Goal: Transaction & Acquisition: Purchase product/service

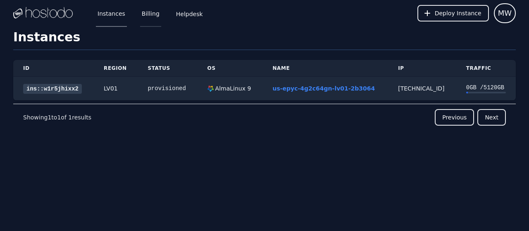
click at [152, 16] on link "Billing" at bounding box center [150, 13] width 21 height 27
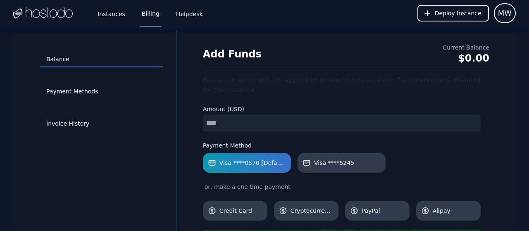
scroll to position [30, 0]
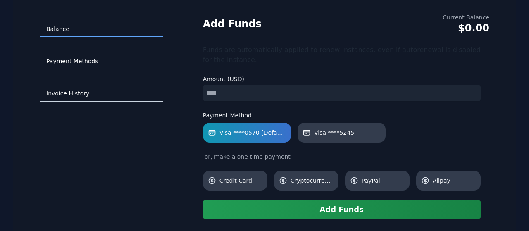
click at [81, 93] on link "Invoice History" at bounding box center [101, 94] width 123 height 16
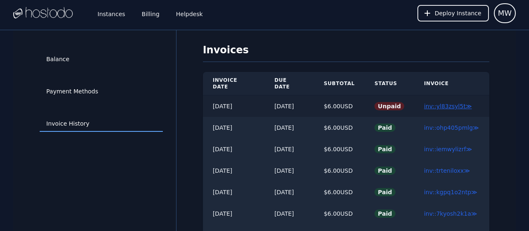
click at [449, 103] on link "inv::yl83zsyl5t ≫" at bounding box center [448, 106] width 48 height 7
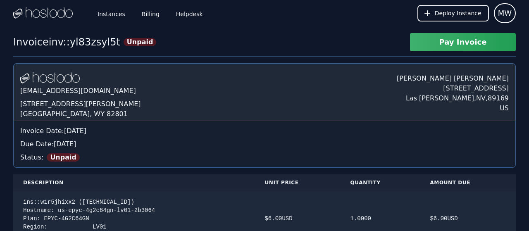
click at [457, 47] on button "Pay Invoice" at bounding box center [463, 42] width 106 height 18
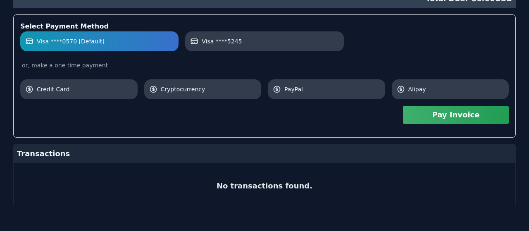
scroll to position [257, 0]
click at [105, 40] on label "Visa ****0570 [Default]" at bounding box center [99, 41] width 148 height 8
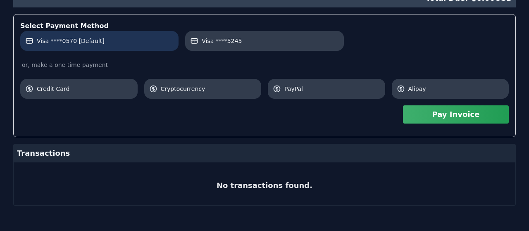
click at [105, 40] on label "Visa ****0570 [Default]" at bounding box center [99, 41] width 148 height 8
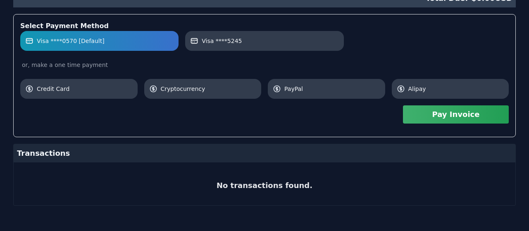
click at [464, 118] on button "Pay Invoice" at bounding box center [456, 114] width 106 height 18
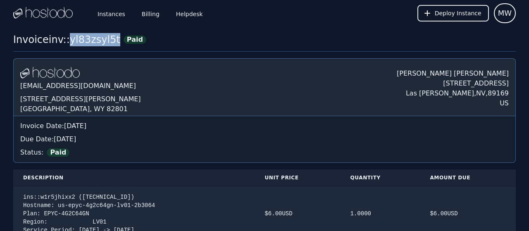
click at [92, 39] on div "Invoice inv::yl83zsyl5t" at bounding box center [66, 39] width 107 height 13
copy div "yl83zsyl5t"
click at [295, 87] on div "Hostodo.com contact@hostodo.com 30 N Gould St, Ste N Sheridan, WY 82801 Melissa…" at bounding box center [264, 87] width 502 height 58
click at [146, 15] on link "Billing" at bounding box center [150, 13] width 21 height 27
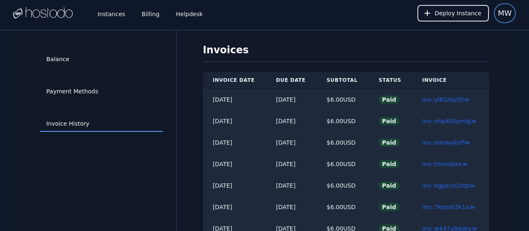
click at [502, 14] on span "MW" at bounding box center [505, 13] width 14 height 12
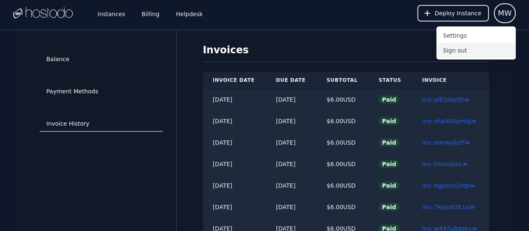
drag, startPoint x: 461, startPoint y: 49, endPoint x: 468, endPoint y: 43, distance: 8.8
click at [461, 49] on button "Sign out" at bounding box center [475, 50] width 79 height 15
